Goal: Information Seeking & Learning: Learn about a topic

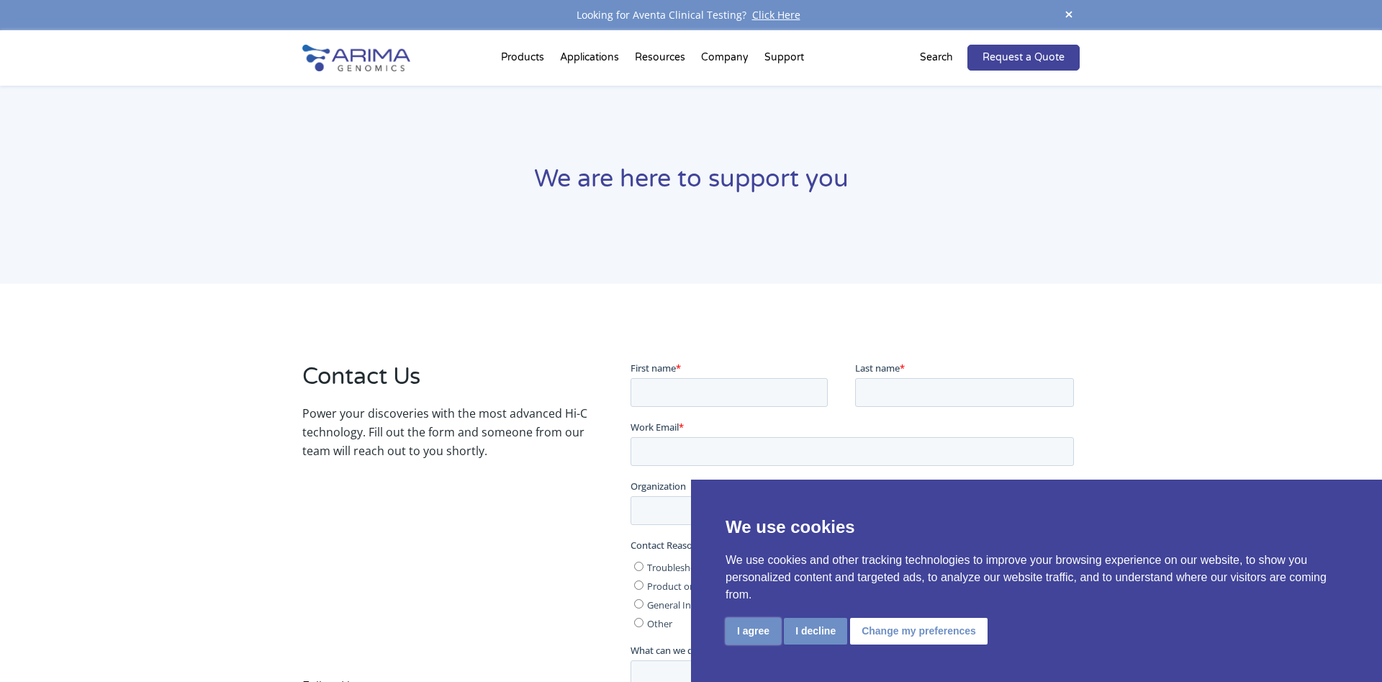
click at [745, 640] on button "I agree" at bounding box center [753, 631] width 55 height 27
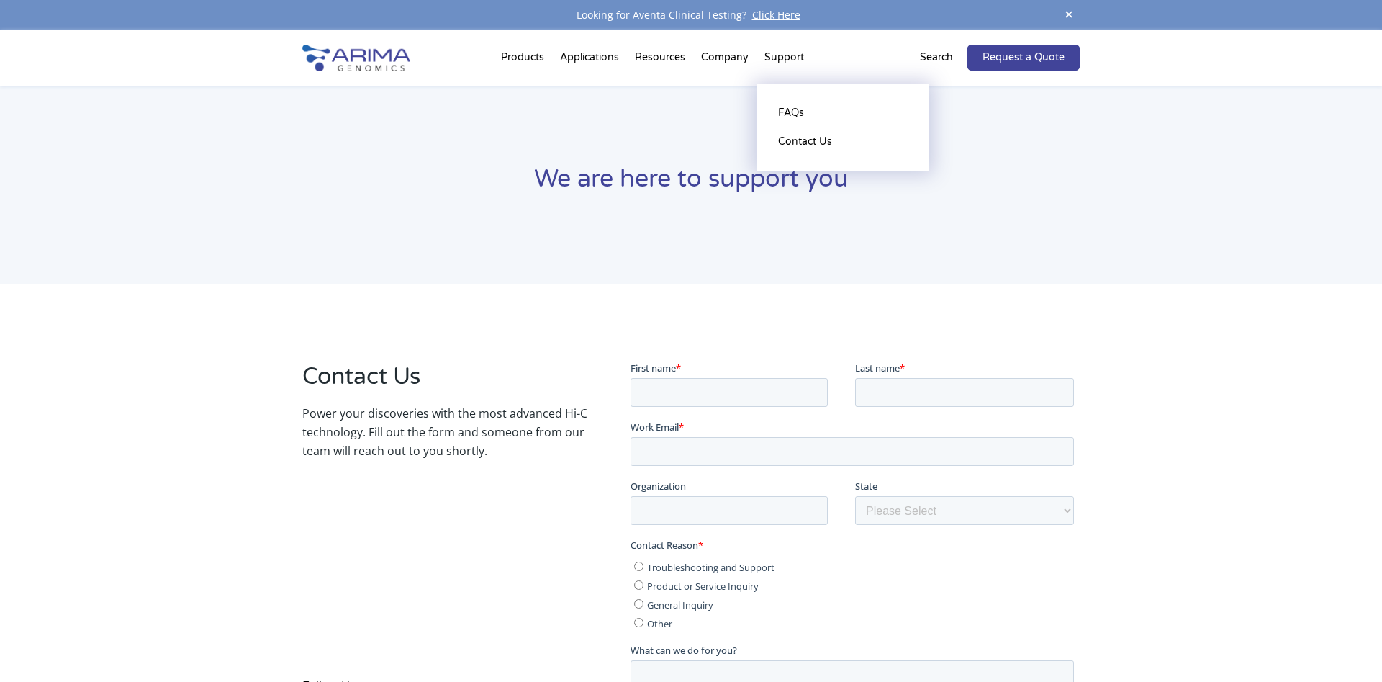
click at [779, 58] on li "Support FAQs Contact Us" at bounding box center [784, 60] width 55 height 49
click at [785, 140] on link "Contact Us" at bounding box center [843, 141] width 144 height 29
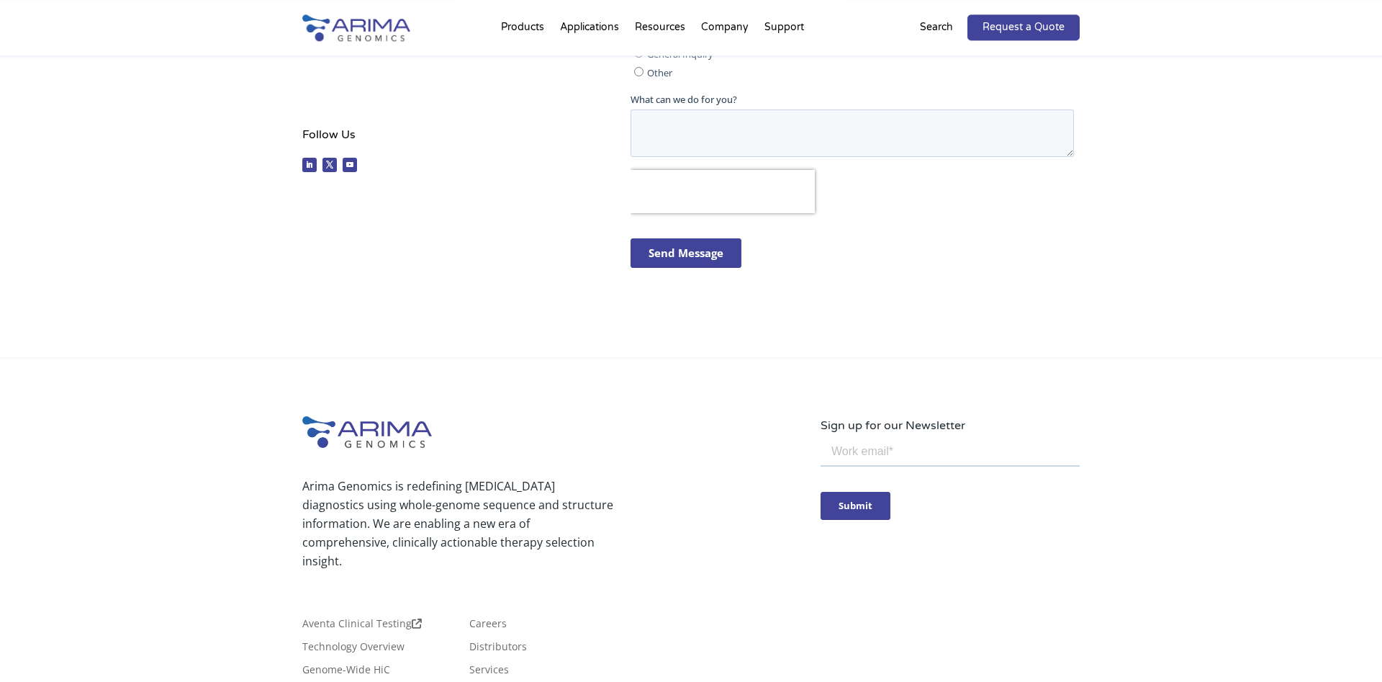
scroll to position [661, 0]
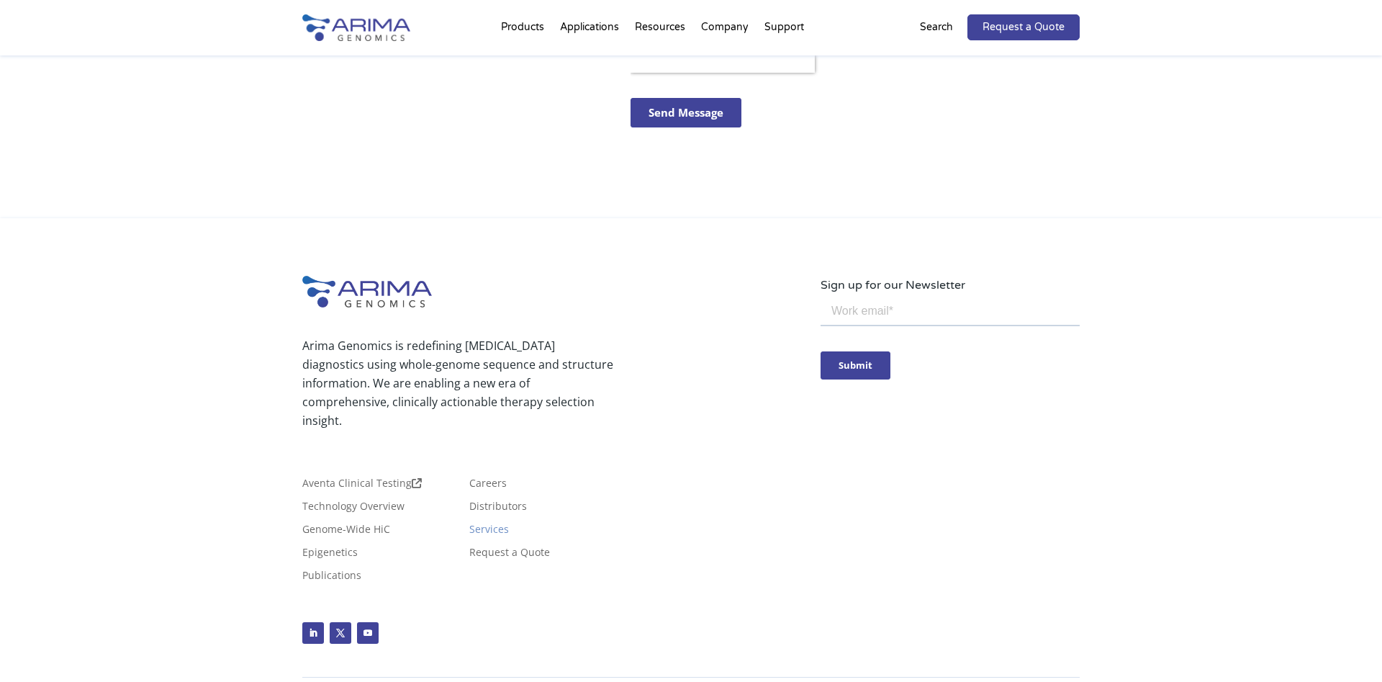
click at [488, 524] on link "Services" at bounding box center [489, 532] width 40 height 16
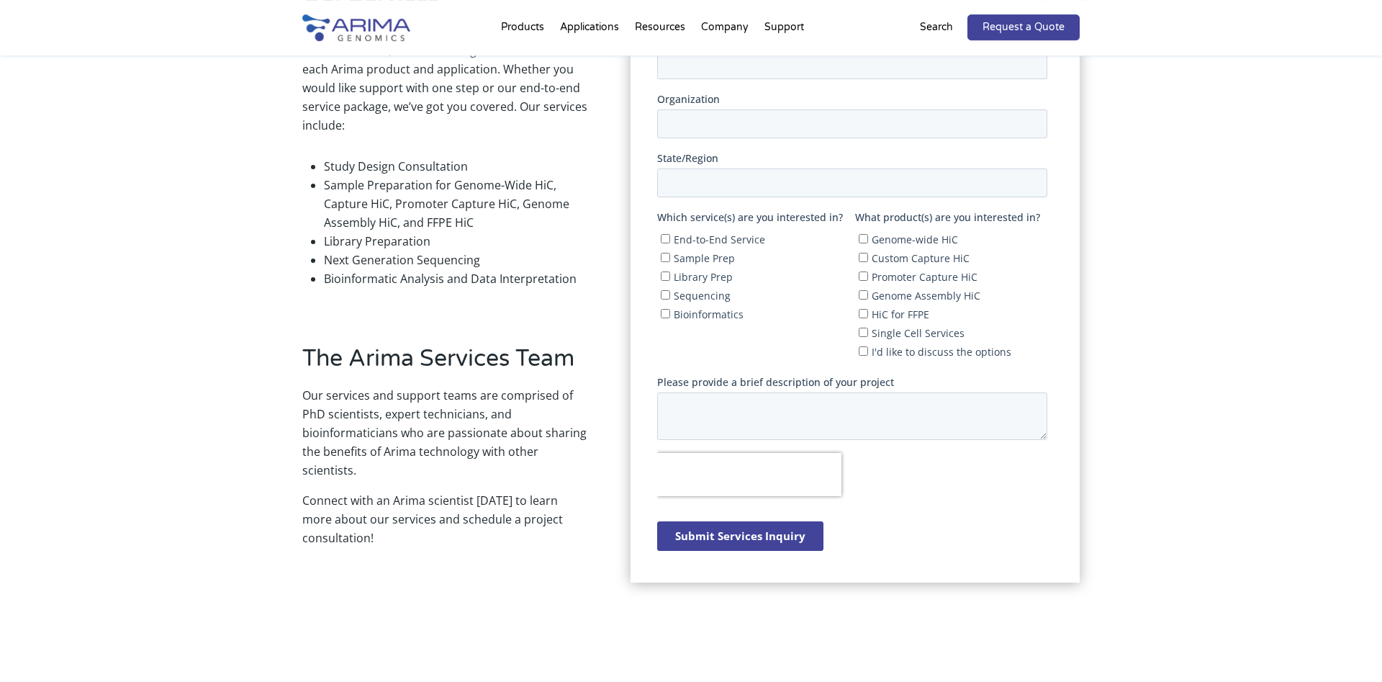
scroll to position [441, 0]
click at [166, 492] on div "Our Services If you’d like to take advantage of the expertise of Arima scientis…" at bounding box center [691, 290] width 1382 height 783
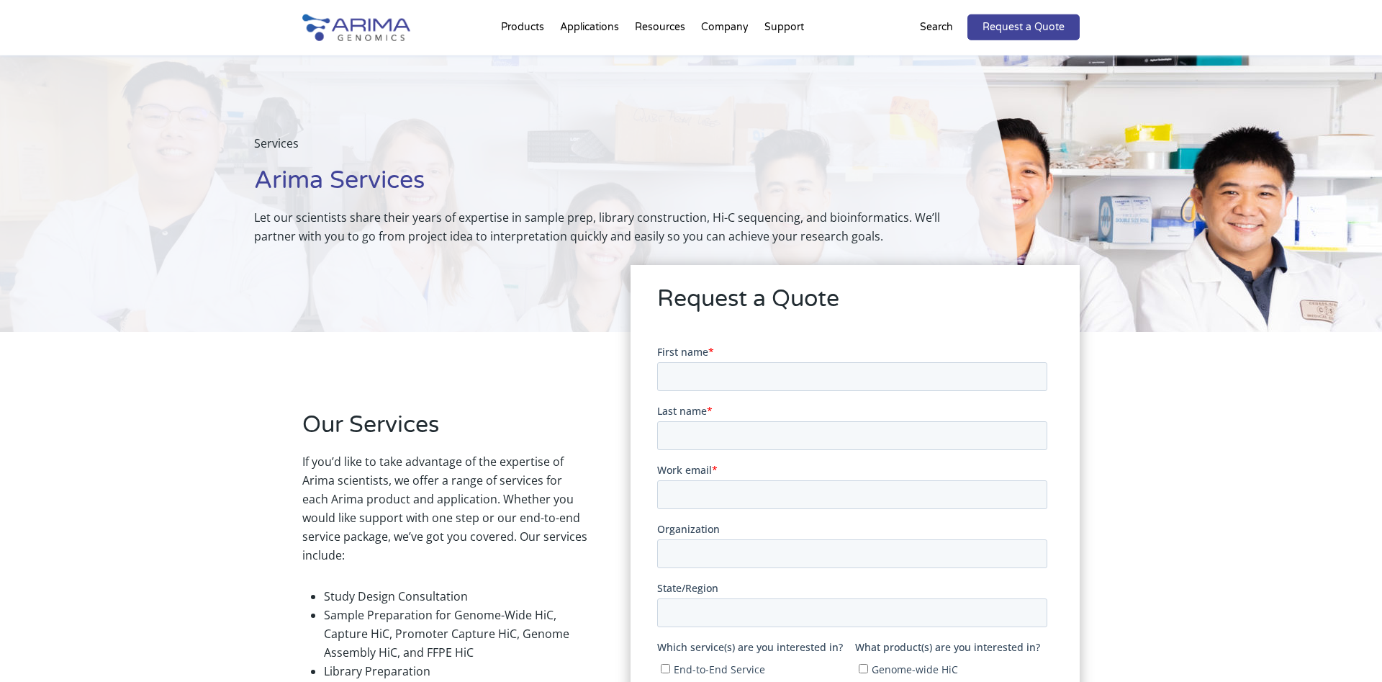
scroll to position [0, 0]
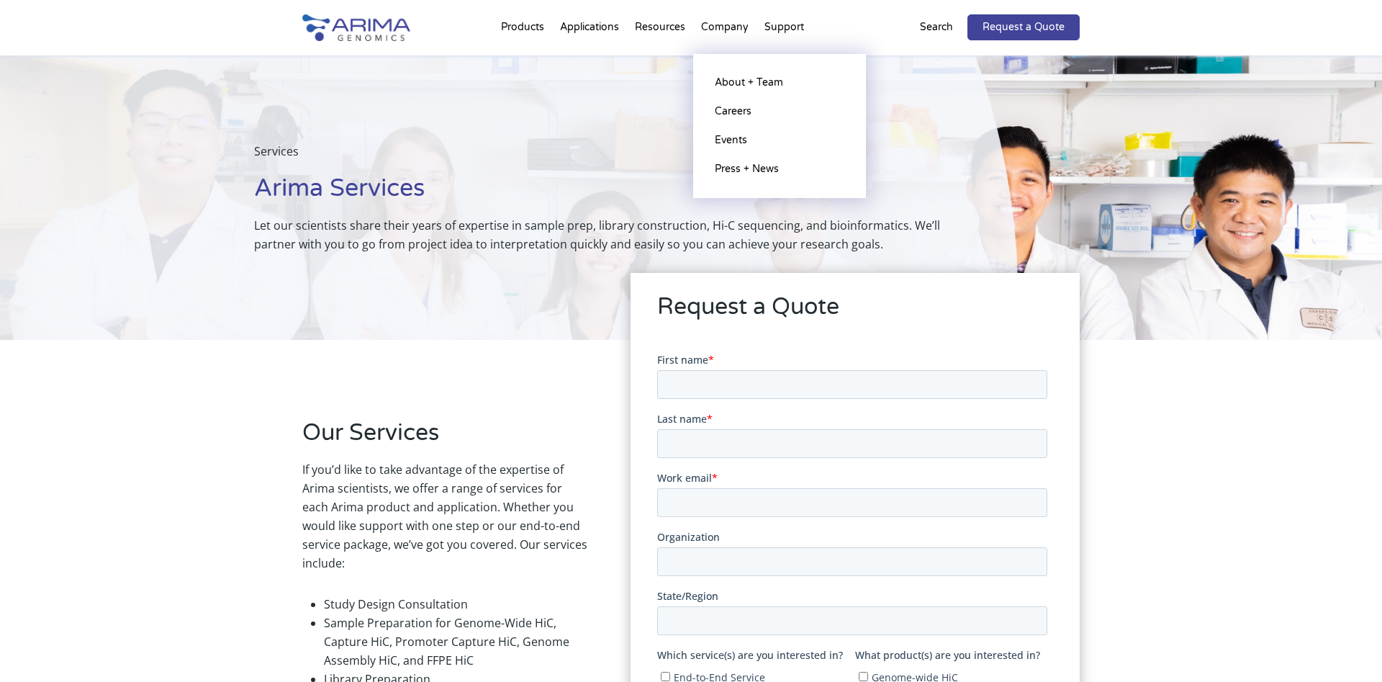
click at [724, 28] on li "Company About + Team Careers Events Press + News" at bounding box center [724, 30] width 63 height 49
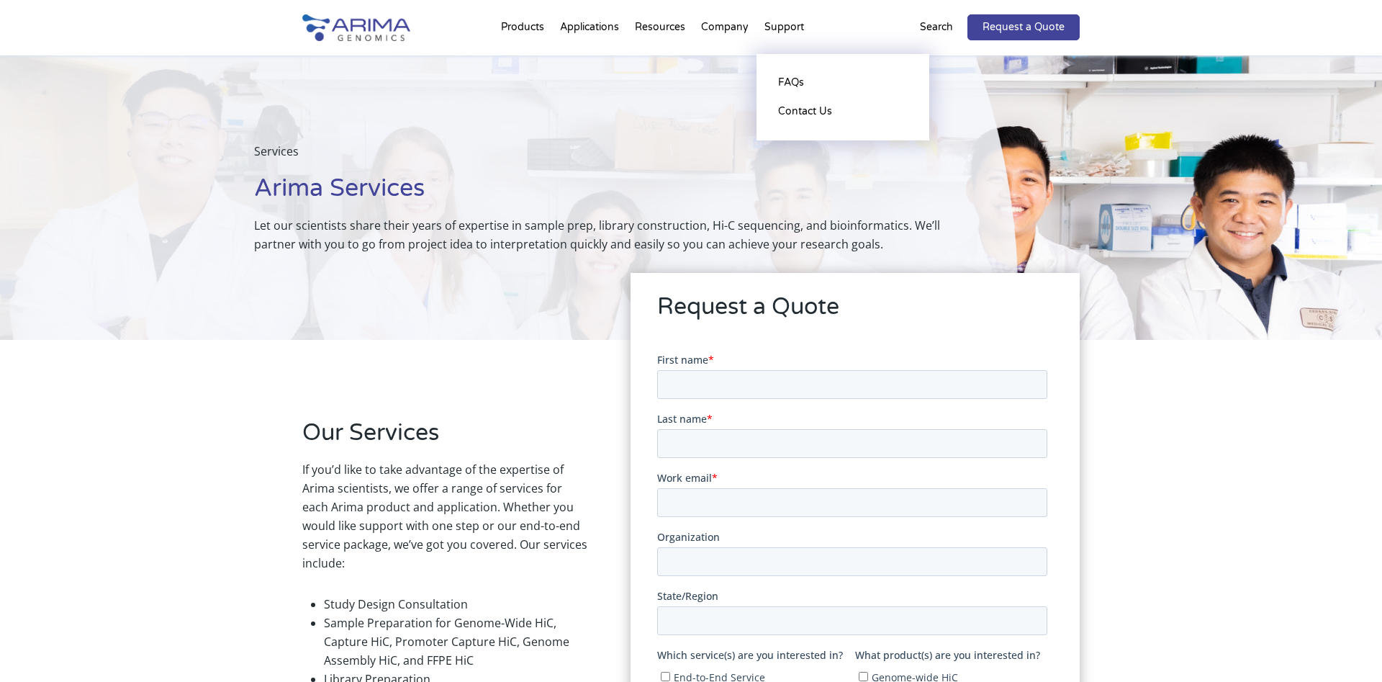
click at [775, 29] on li "Support FAQs Contact Us" at bounding box center [784, 30] width 55 height 49
click at [783, 81] on link "FAQs" at bounding box center [843, 82] width 144 height 29
